Goal: Task Accomplishment & Management: Manage account settings

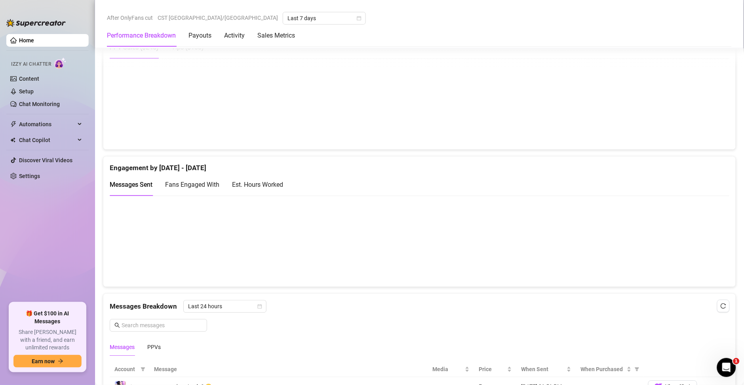
click at [271, 176] on div "Est. Hours Worked" at bounding box center [257, 184] width 51 height 23
click at [34, 88] on link "Setup" at bounding box center [26, 91] width 15 height 6
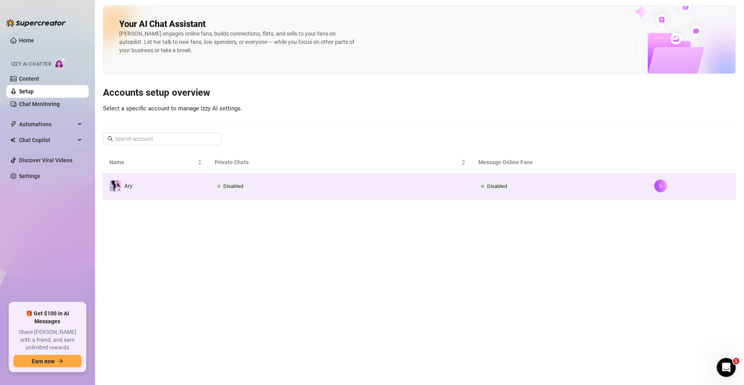
click at [377, 192] on td "Disabled" at bounding box center [341, 186] width 264 height 26
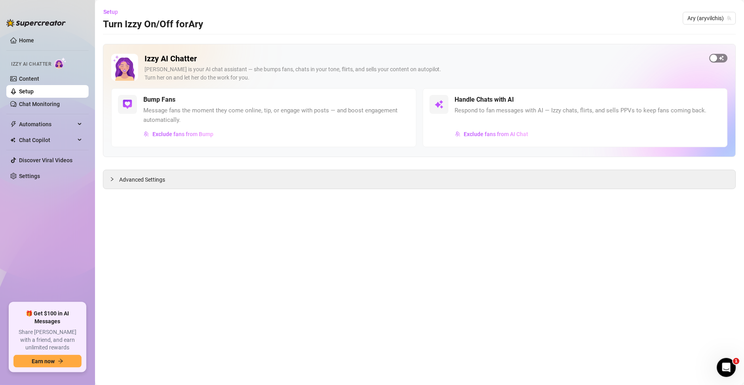
click at [719, 61] on span "button" at bounding box center [718, 58] width 18 height 9
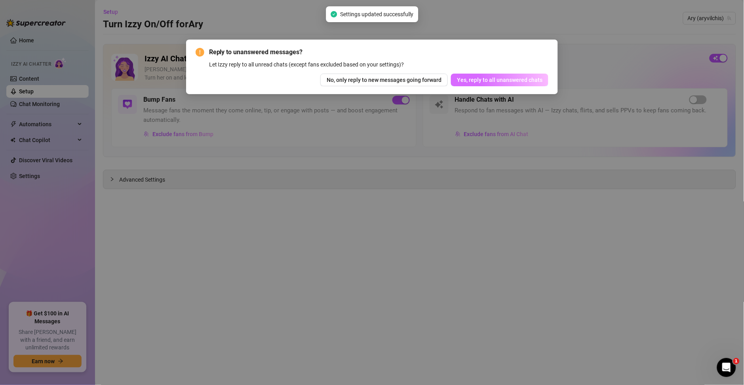
click at [530, 83] on span "Yes, reply to all unanswered chats" at bounding box center [499, 80] width 85 height 6
